Goal: Information Seeking & Learning: Find specific fact

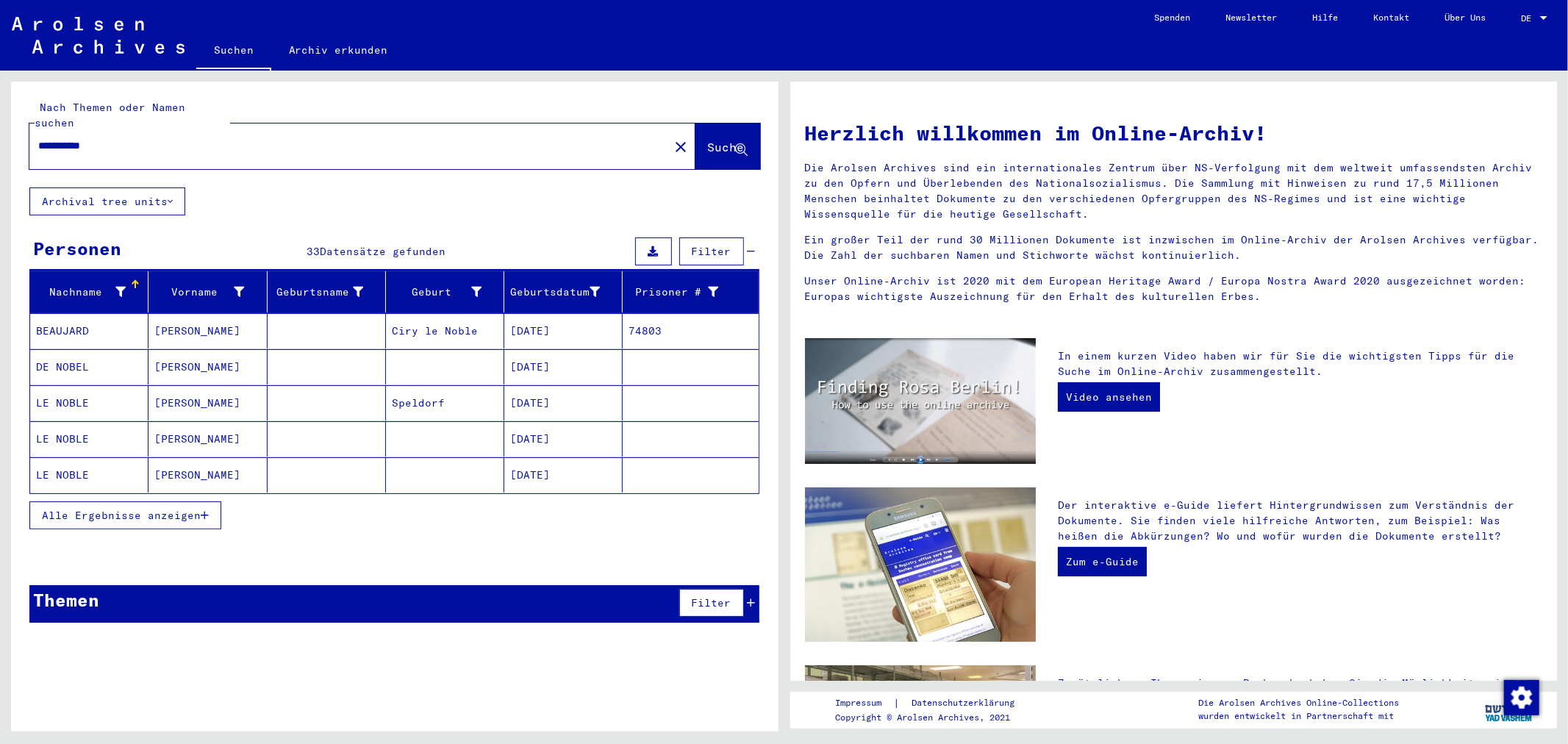
drag, startPoint x: 0, startPoint y: 0, endPoint x: 0, endPoint y: 130, distance: 130.0
click at [0, 130] on div "**********" at bounding box center [392, 401] width 784 height 661
type input "*"
type input "**********"
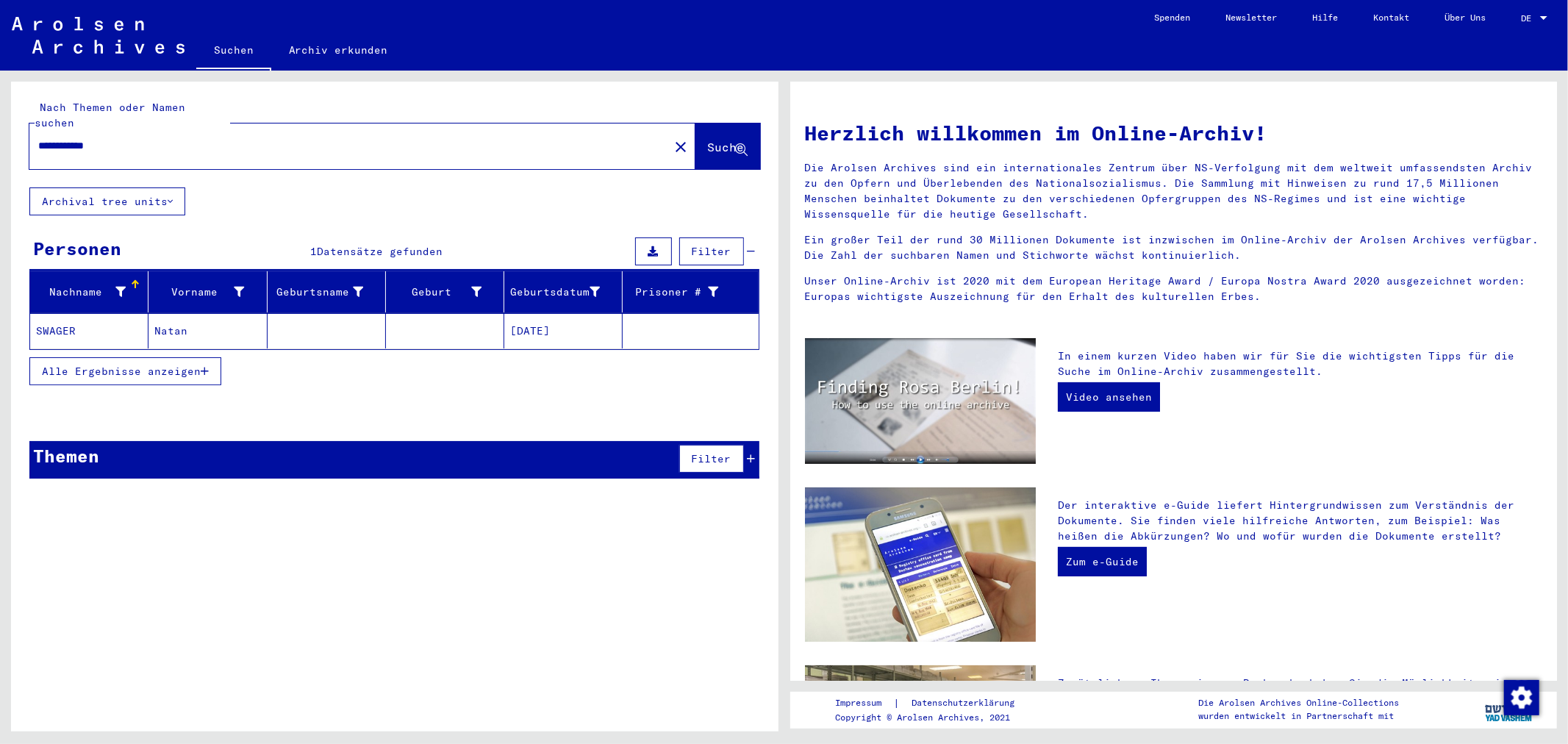
click at [563, 313] on mat-cell "[DATE]" at bounding box center [563, 330] width 119 height 35
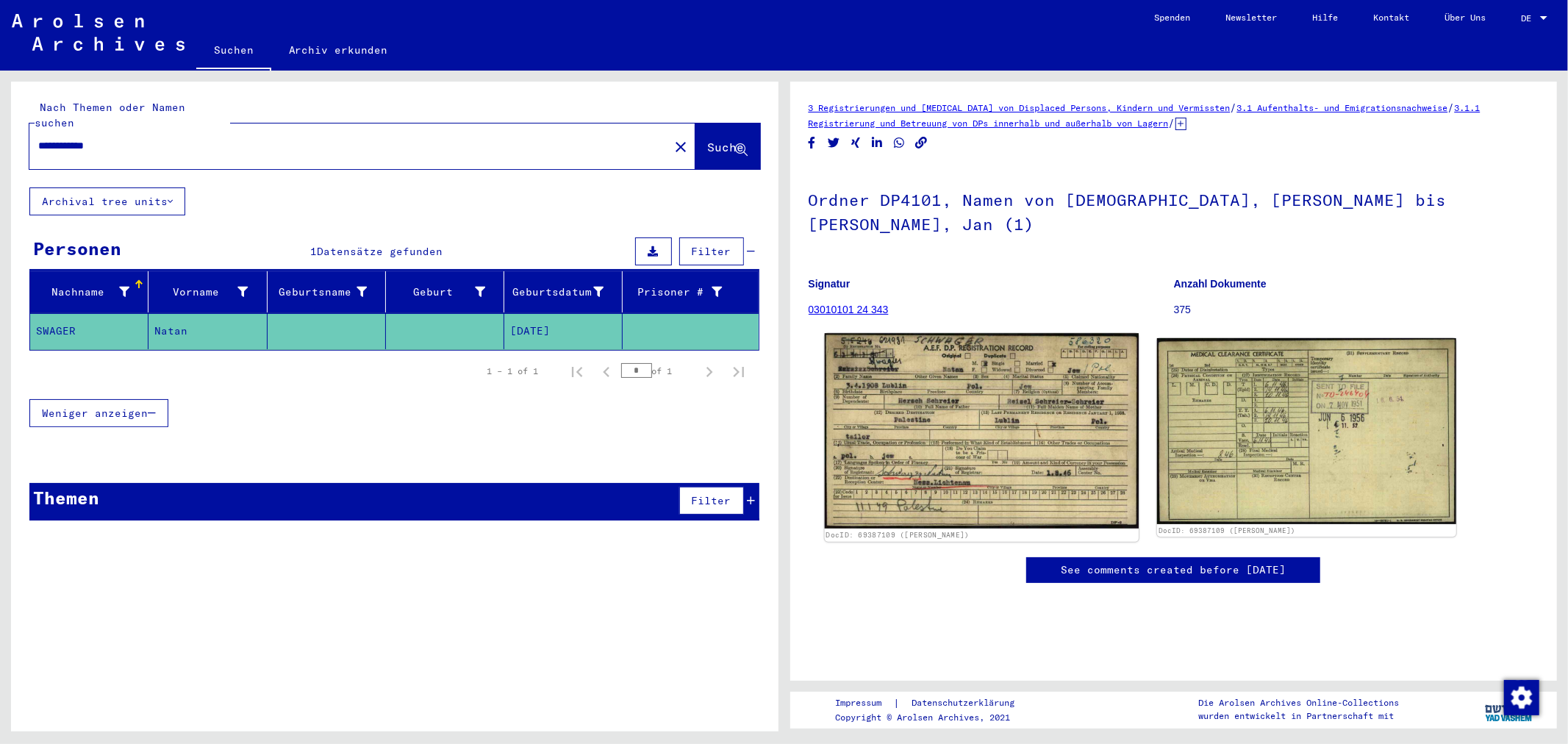
click at [950, 372] on img at bounding box center [981, 430] width 314 height 196
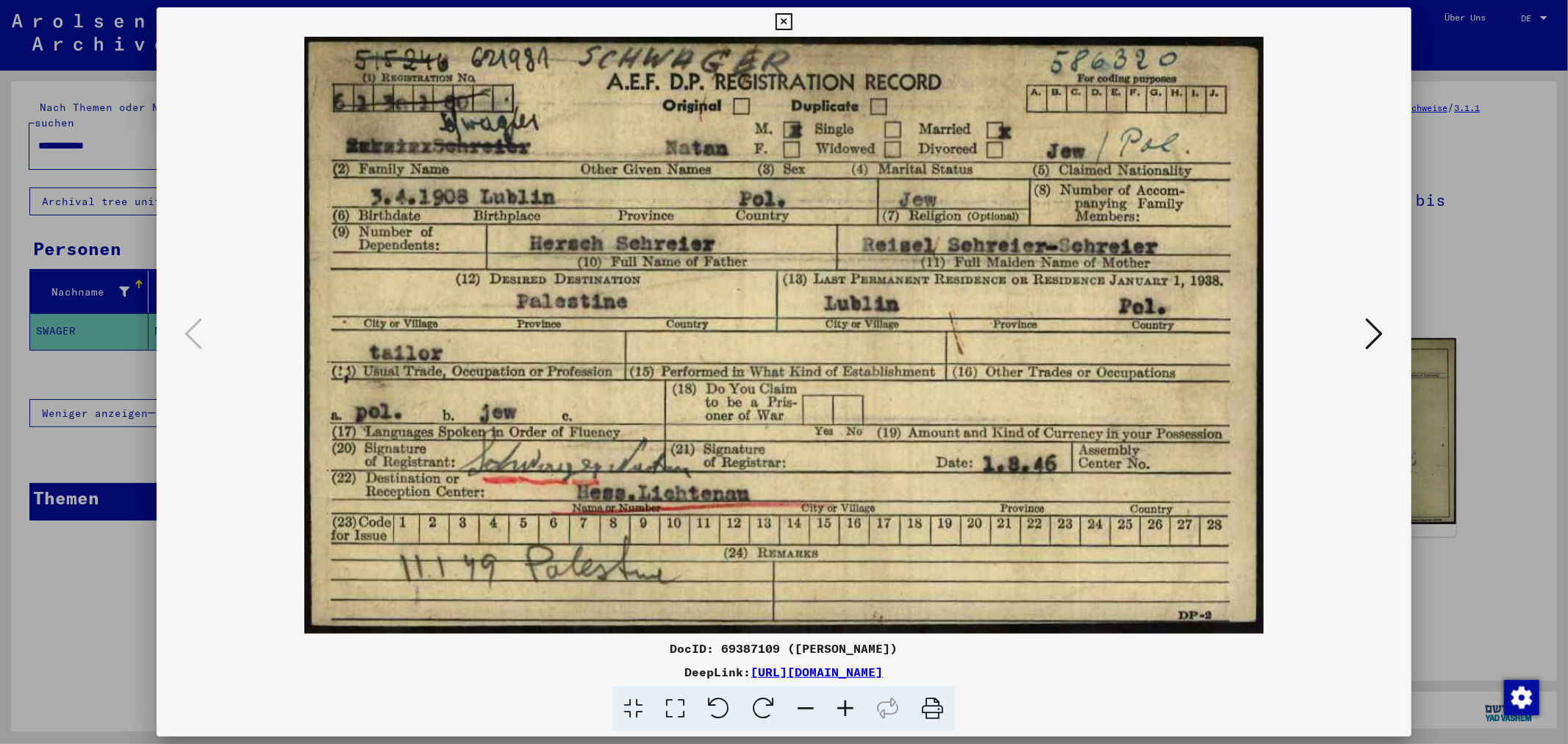
click at [1375, 335] on icon at bounding box center [1375, 334] width 18 height 35
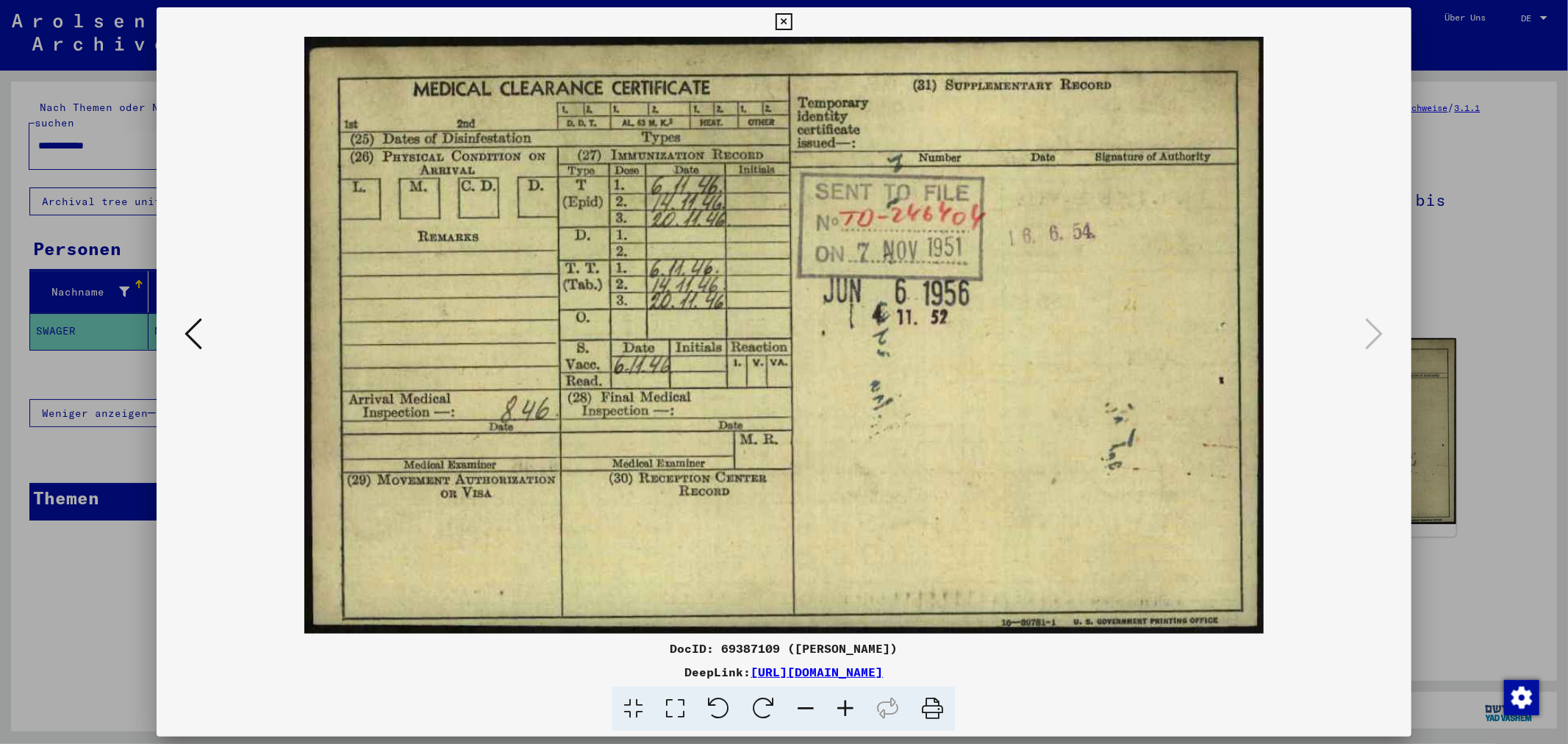
click at [1459, 218] on div at bounding box center [784, 372] width 1568 height 744
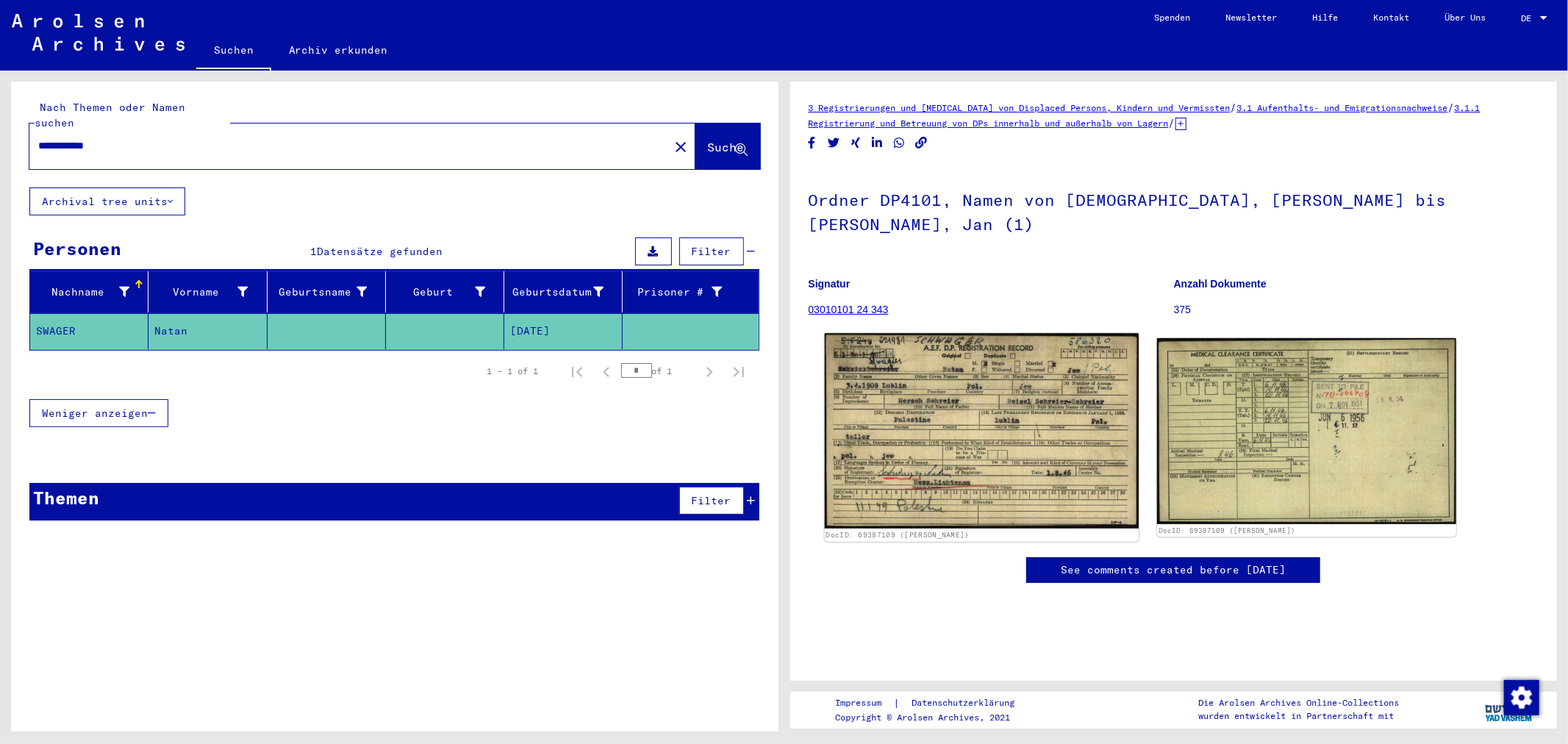
click at [960, 394] on img at bounding box center [981, 430] width 314 height 196
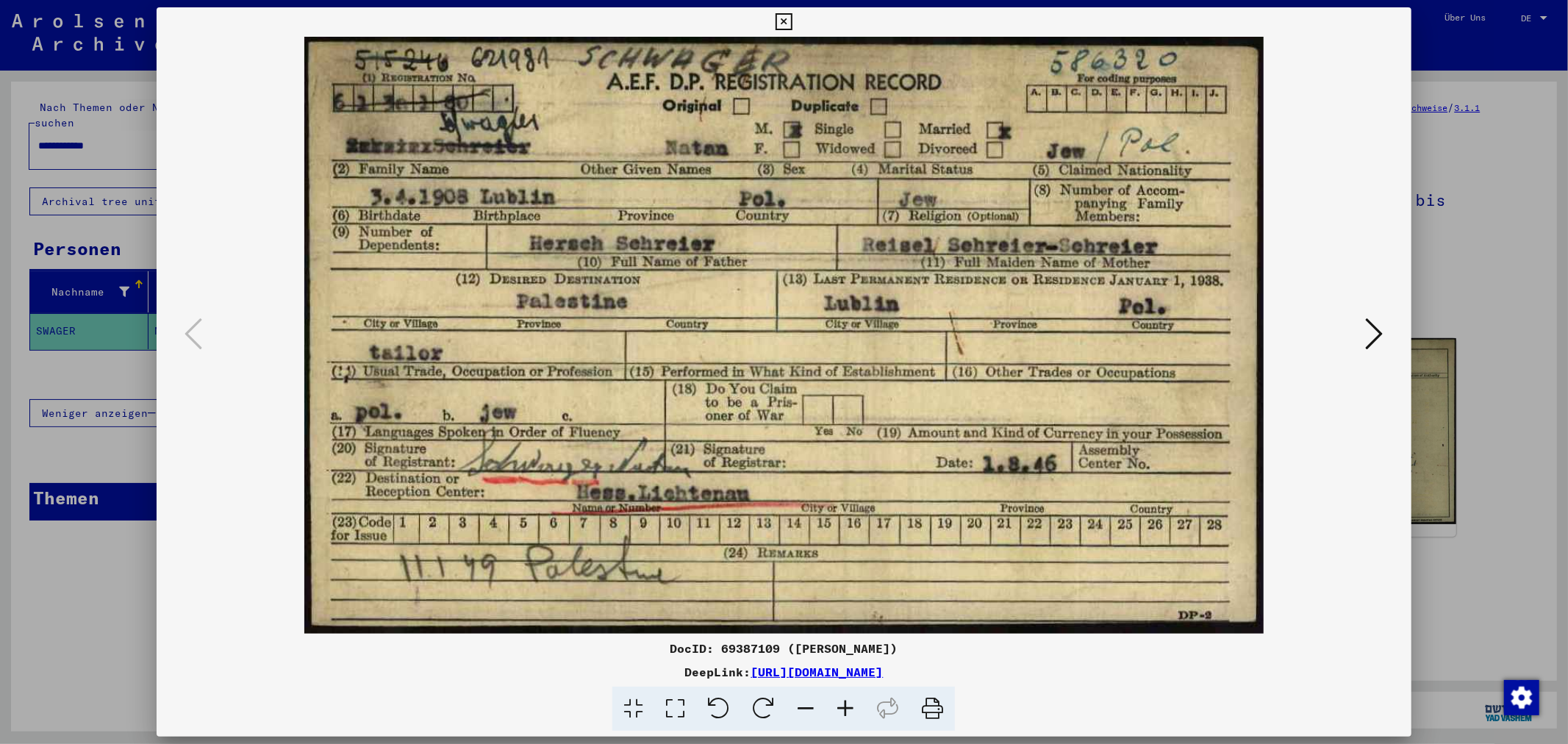
drag, startPoint x: 905, startPoint y: 199, endPoint x: 943, endPoint y: 241, distance: 56.6
click at [948, 240] on img at bounding box center [783, 335] width 1154 height 596
click at [135, 432] on div at bounding box center [784, 372] width 1568 height 744
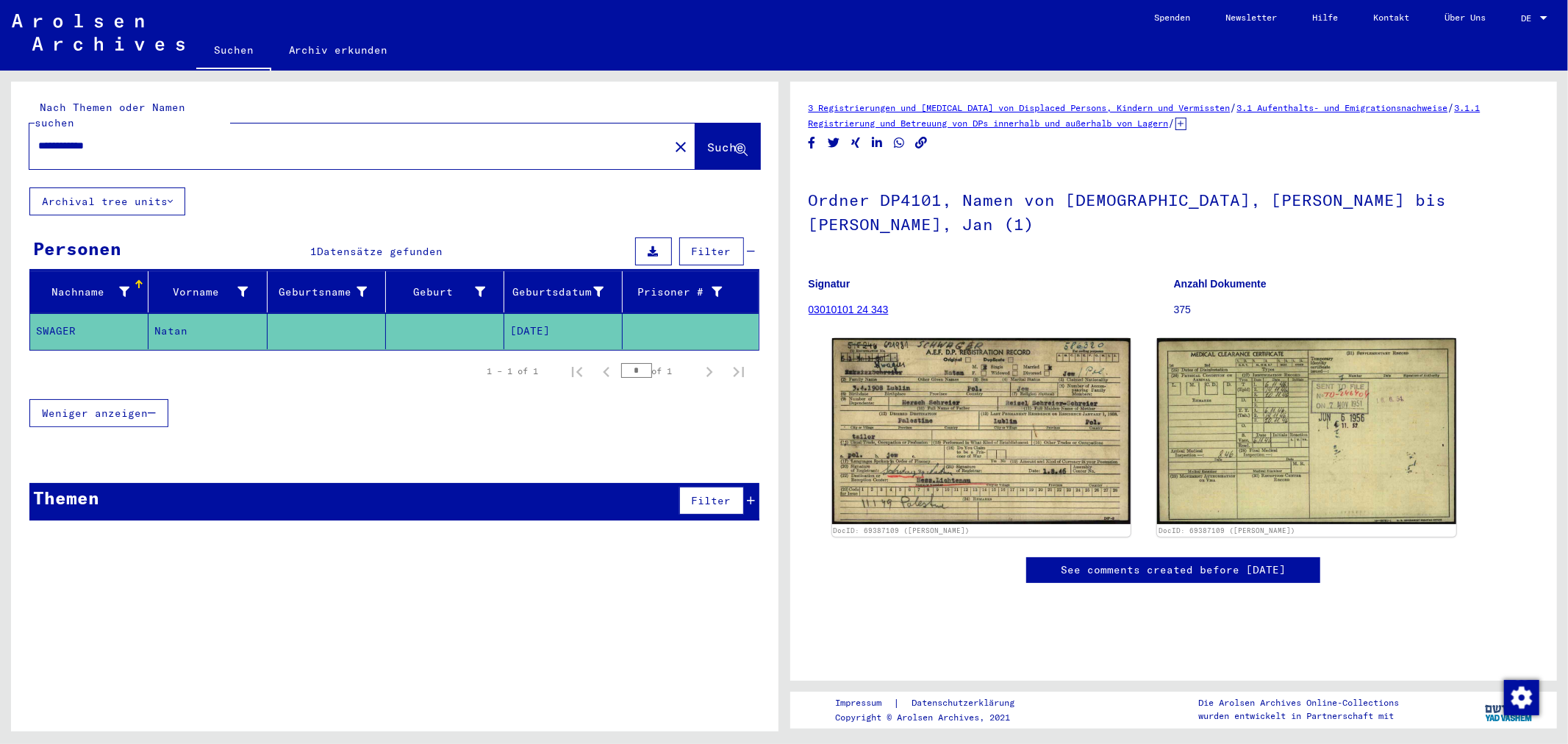
click at [50, 138] on input "**********" at bounding box center [349, 146] width 622 height 16
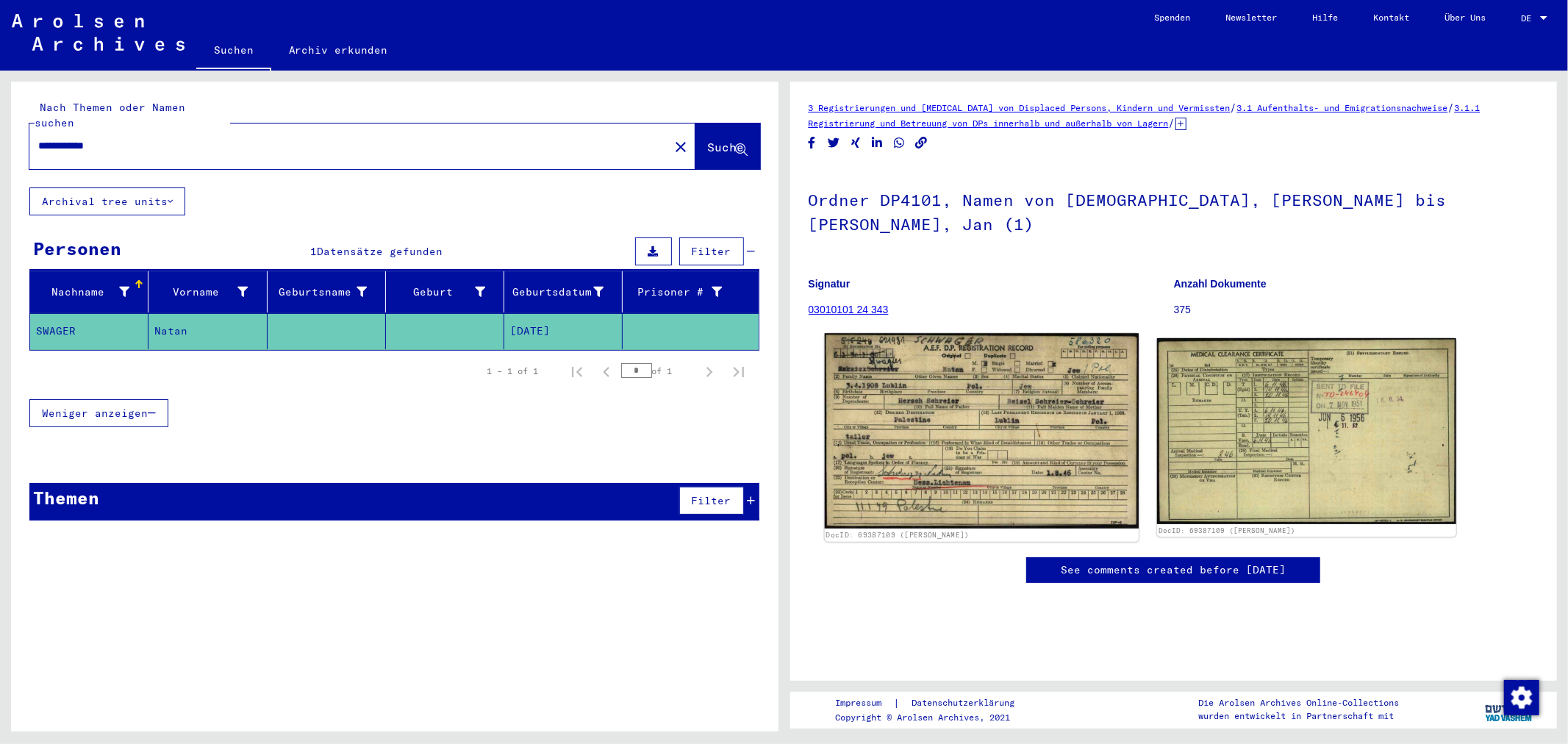
click at [1077, 438] on img at bounding box center [981, 430] width 314 height 196
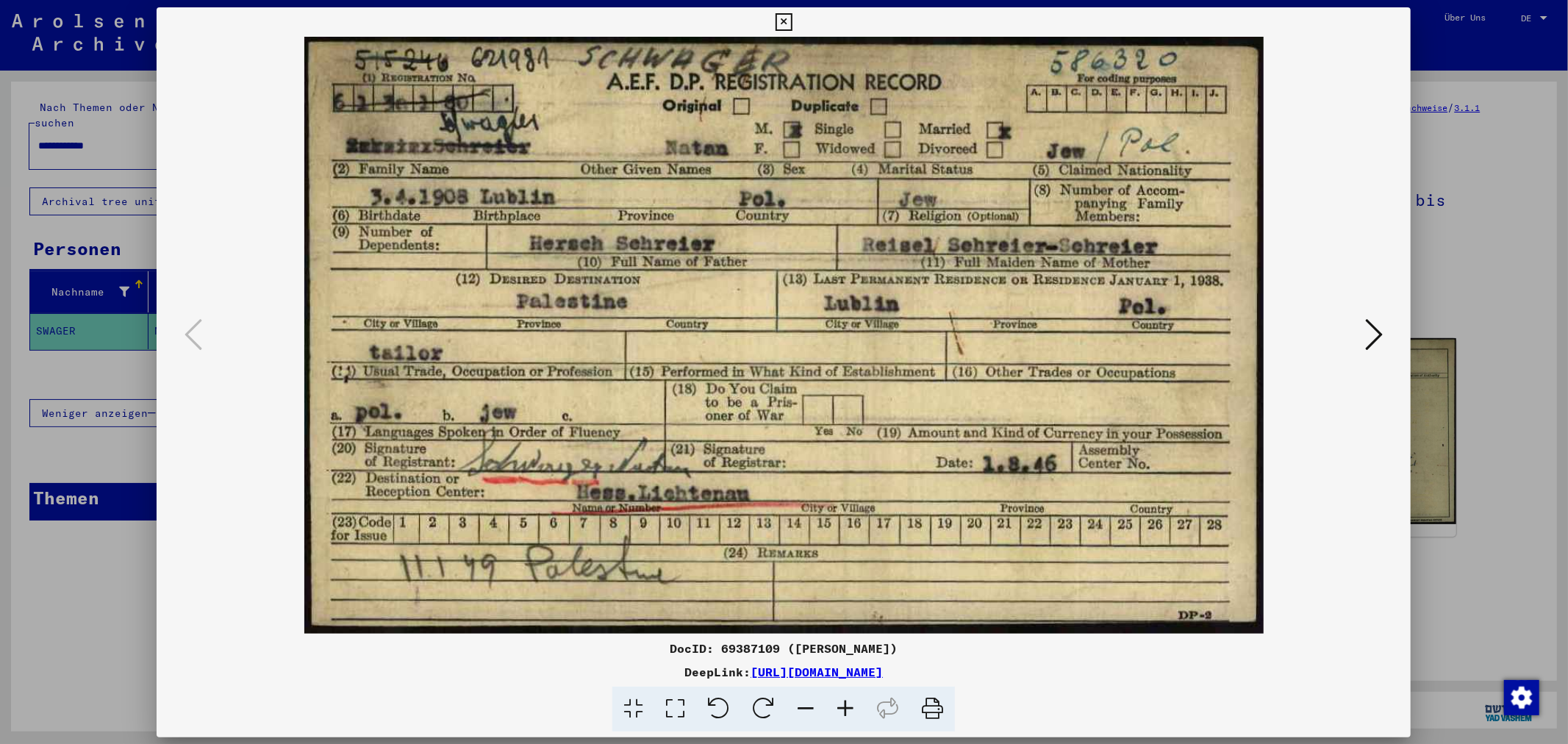
click at [1077, 438] on img at bounding box center [783, 335] width 1154 height 596
click at [1371, 330] on icon at bounding box center [1375, 334] width 18 height 35
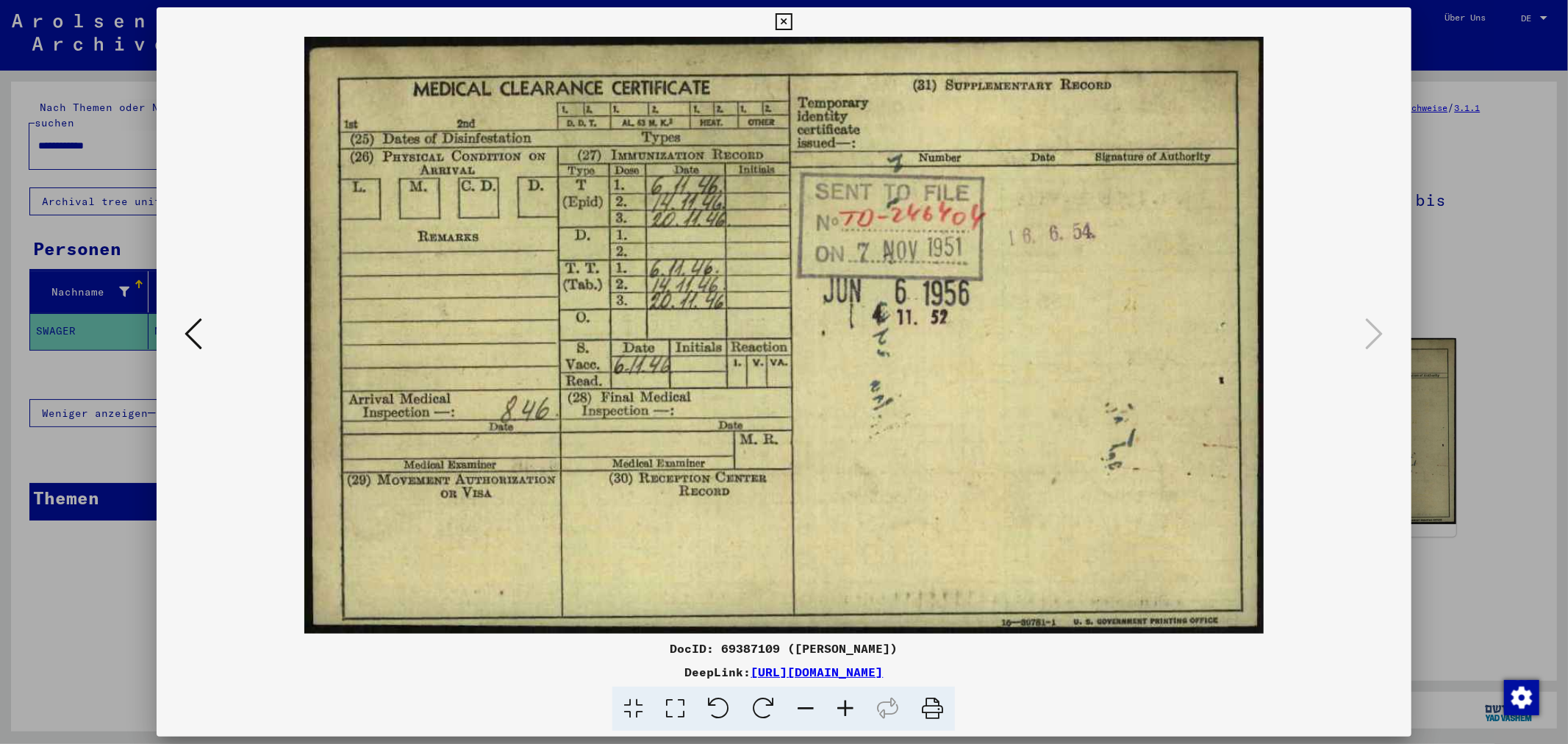
drag, startPoint x: 200, startPoint y: 334, endPoint x: 192, endPoint y: 331, distance: 8.5
click at [200, 334] on icon at bounding box center [193, 334] width 18 height 35
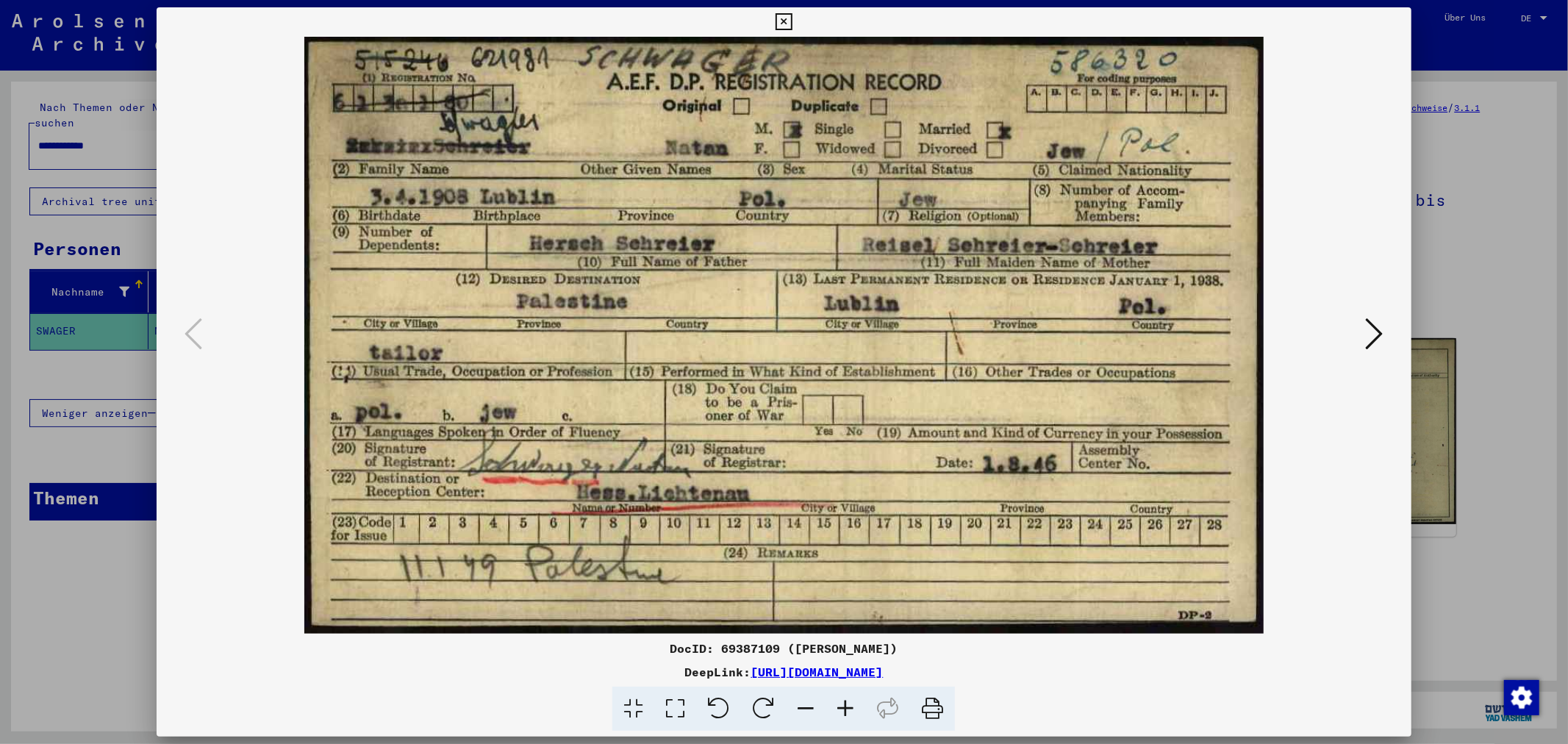
click at [133, 357] on div at bounding box center [784, 372] width 1568 height 744
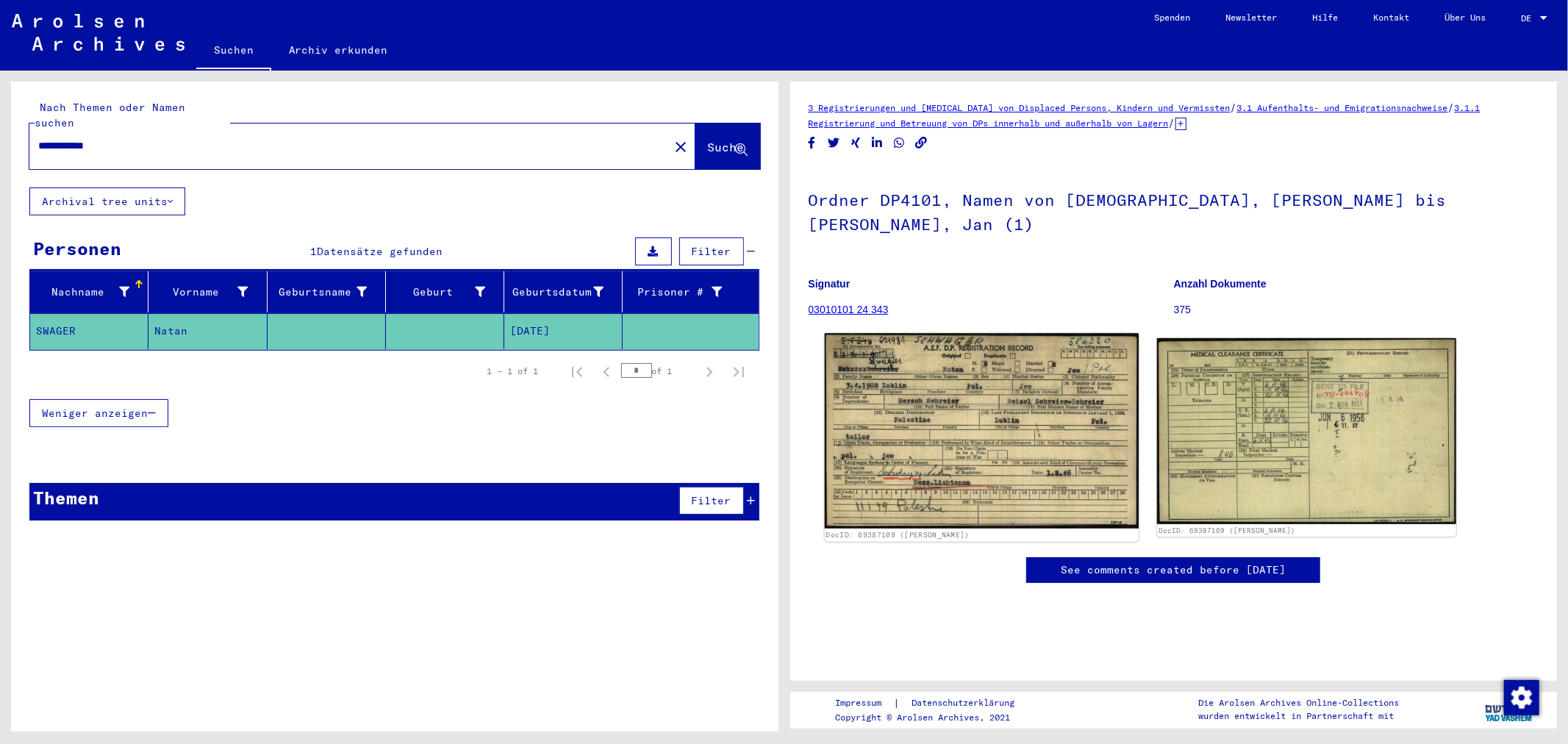
click at [991, 444] on img at bounding box center [981, 430] width 314 height 196
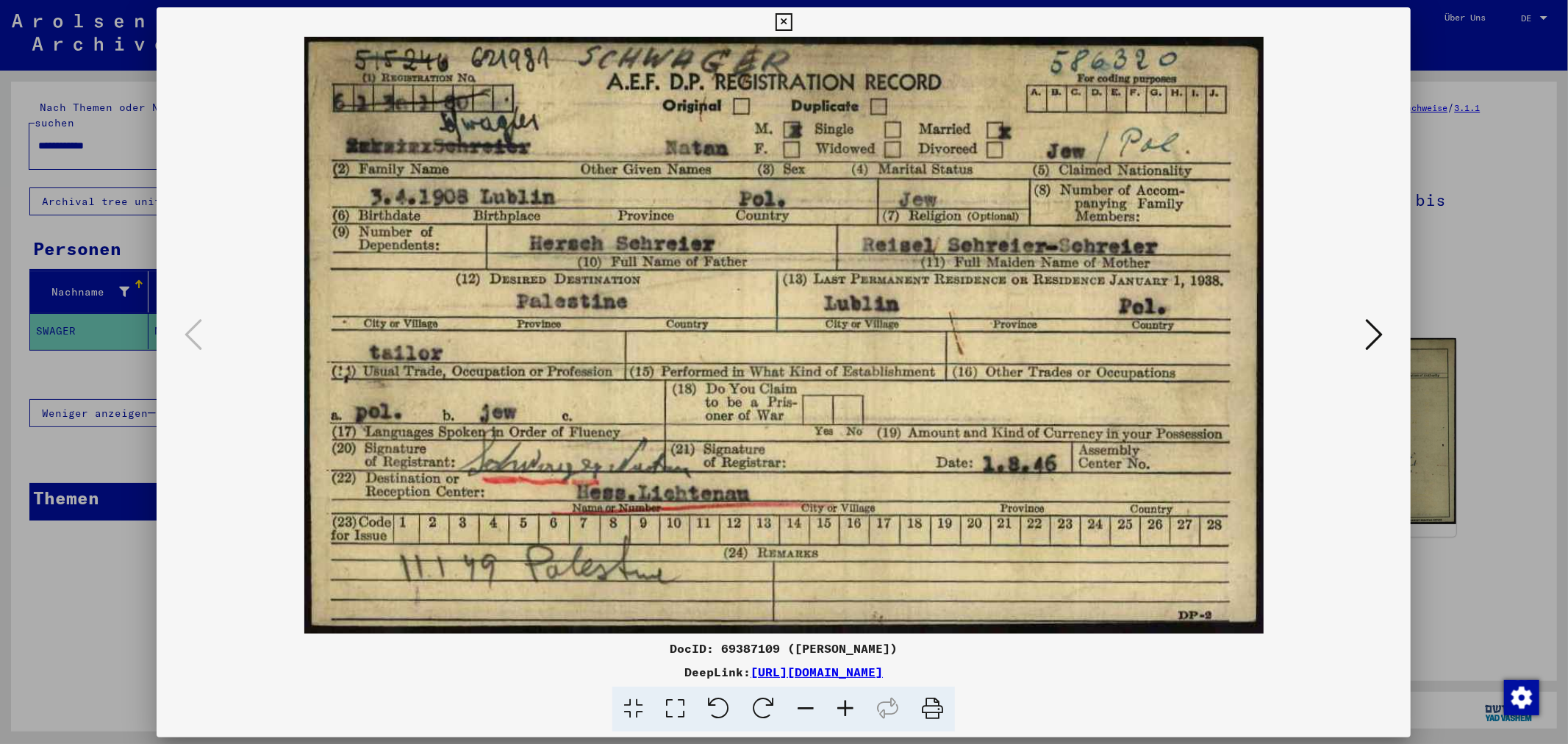
click at [990, 444] on img at bounding box center [783, 335] width 1154 height 596
click at [1377, 326] on icon at bounding box center [1375, 334] width 18 height 35
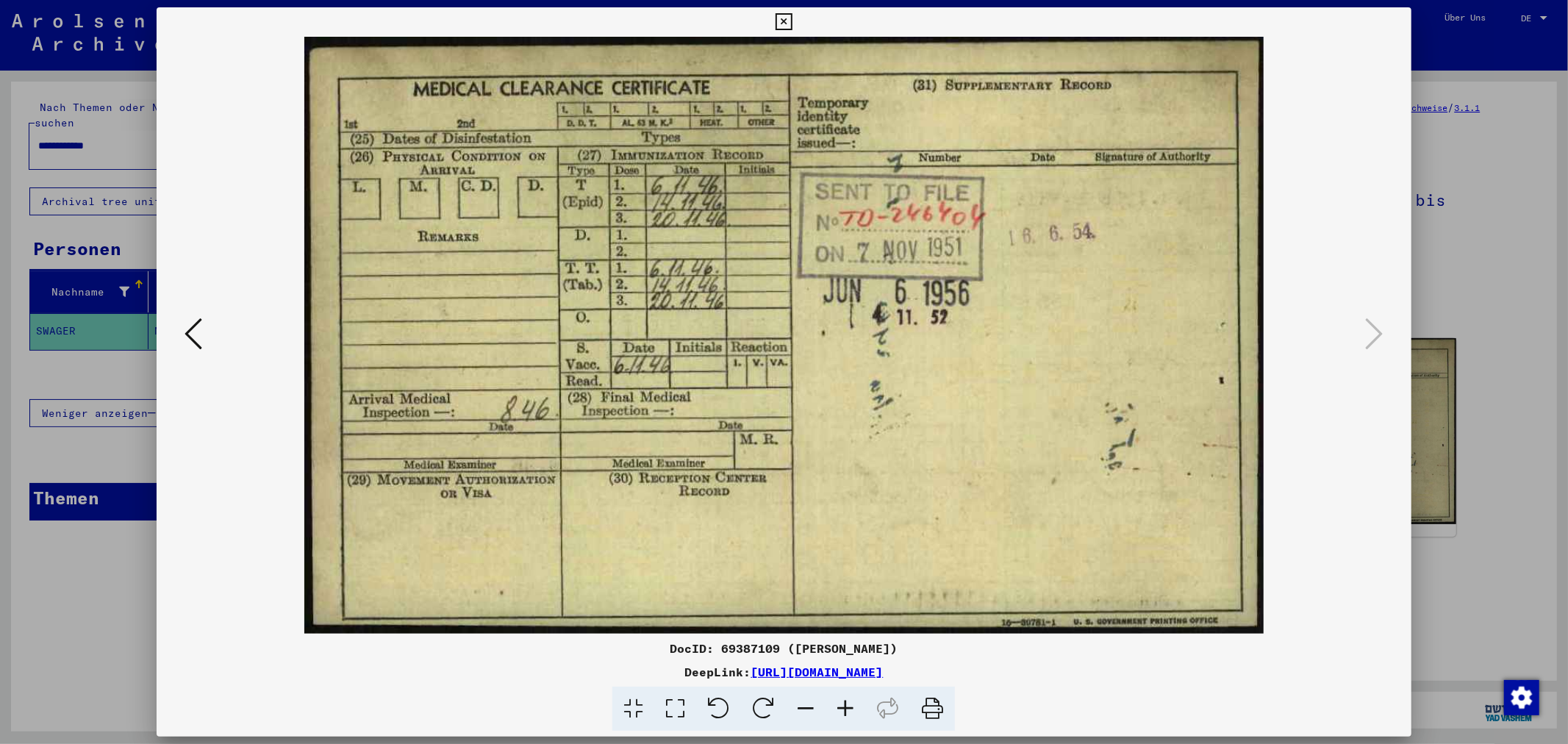
click at [195, 325] on icon at bounding box center [193, 334] width 18 height 35
